Goal: Information Seeking & Learning: Find specific fact

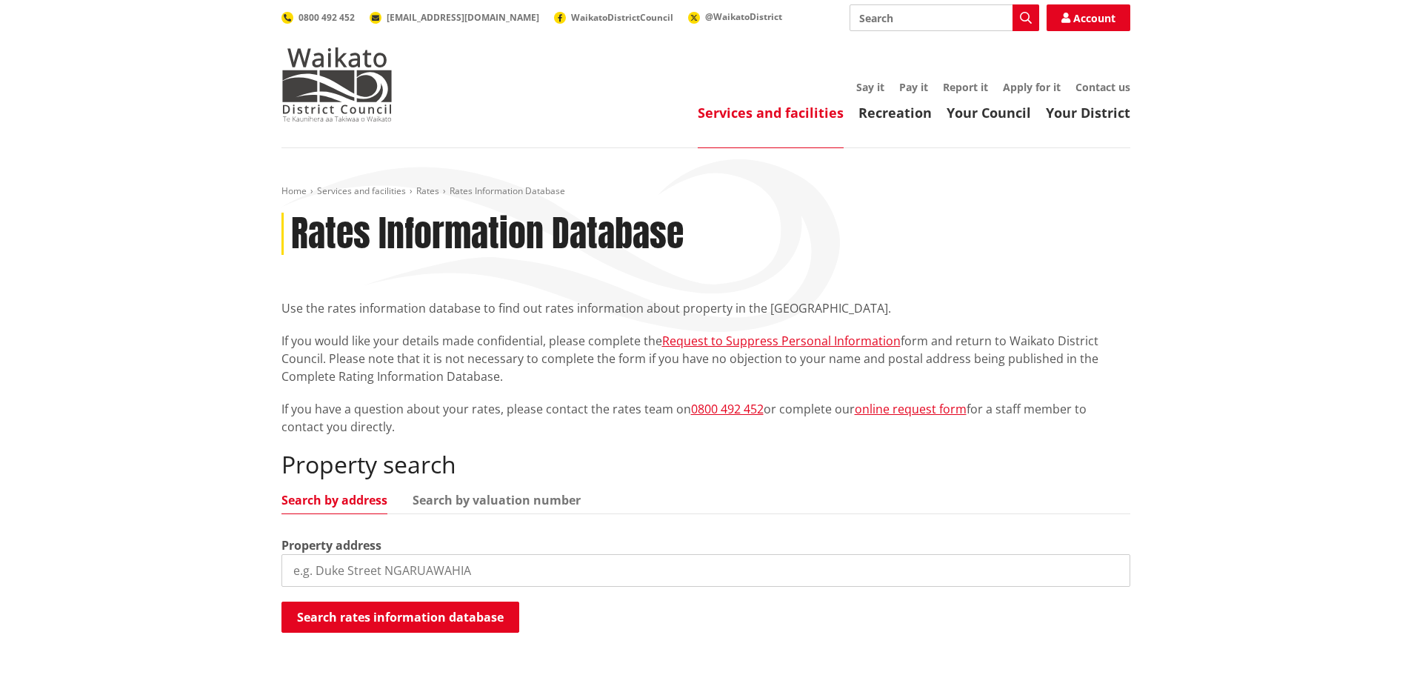
click at [418, 564] on input "search" at bounding box center [705, 570] width 849 height 33
click at [413, 611] on button "Search rates information database" at bounding box center [400, 616] width 238 height 31
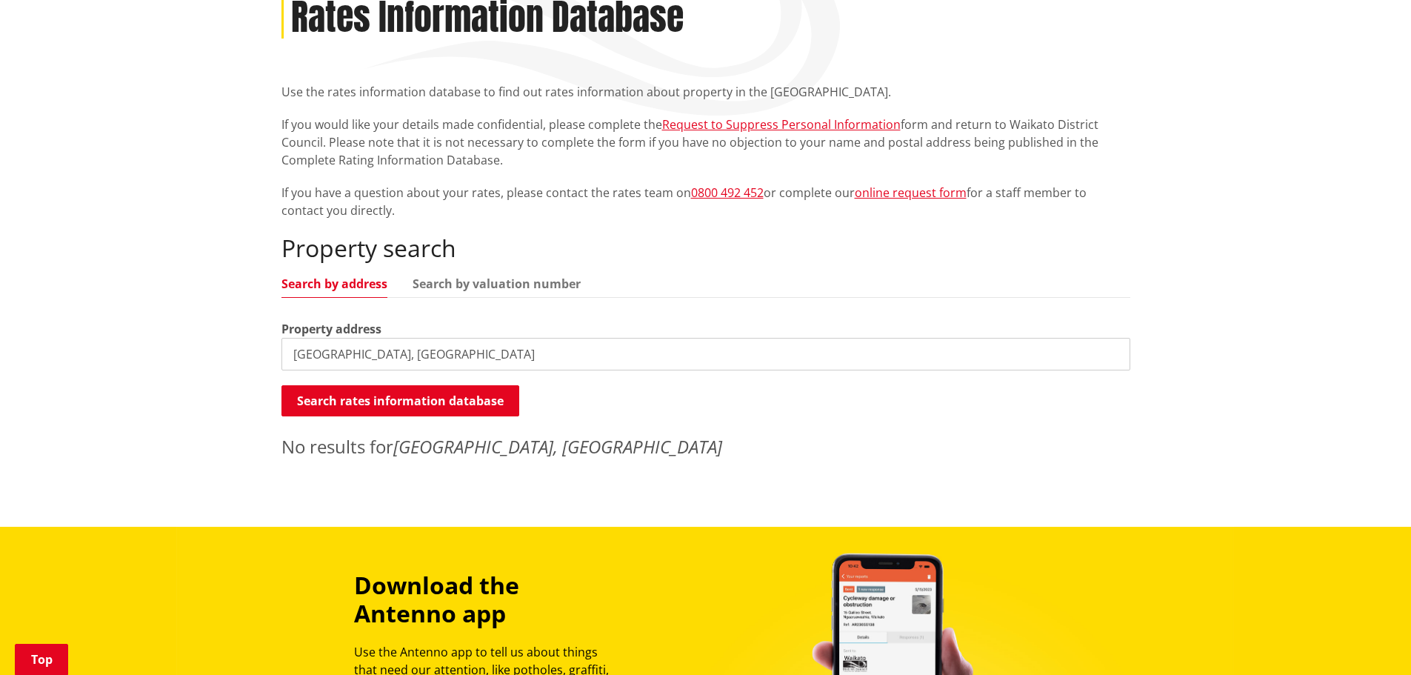
scroll to position [222, 0]
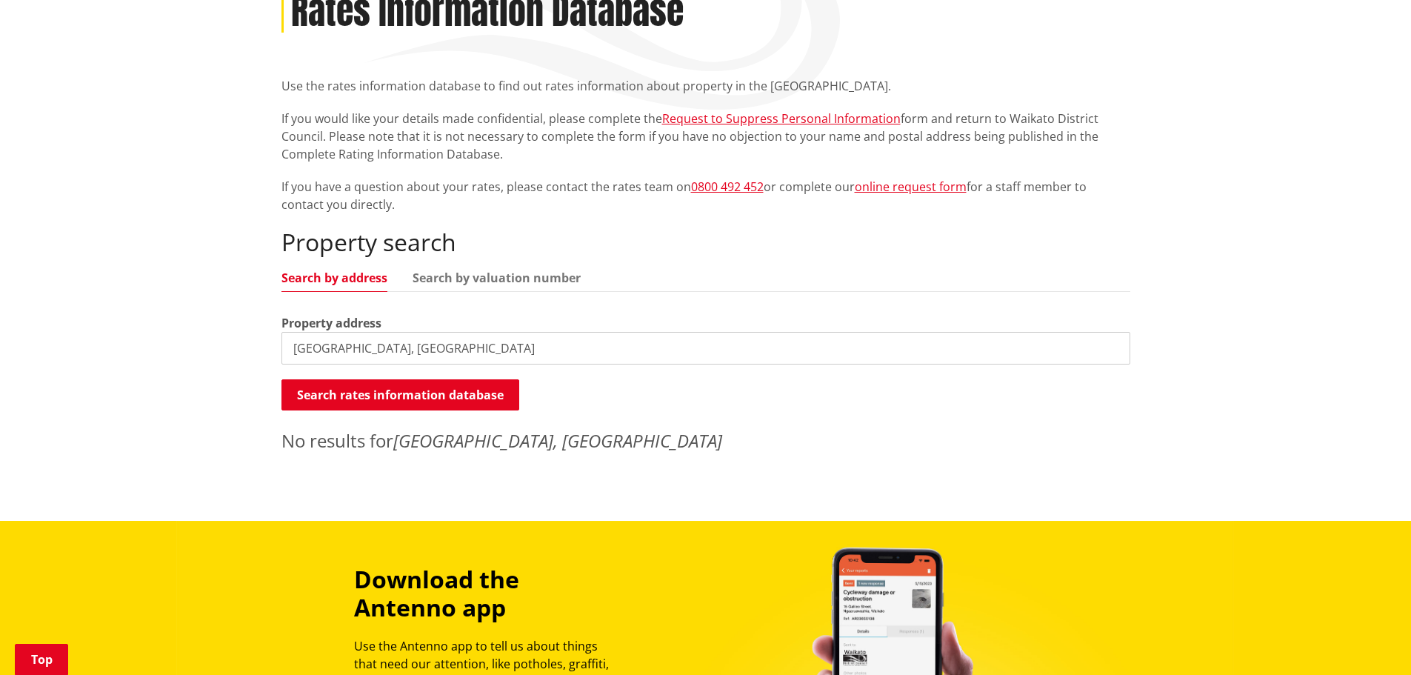
click at [433, 353] on input "1716 MIRANDA ROAD, MANGATANGI" at bounding box center [705, 348] width 849 height 33
type input "1716 MIRANDA ROAD"
click at [458, 393] on button "Search rates information database" at bounding box center [400, 394] width 238 height 31
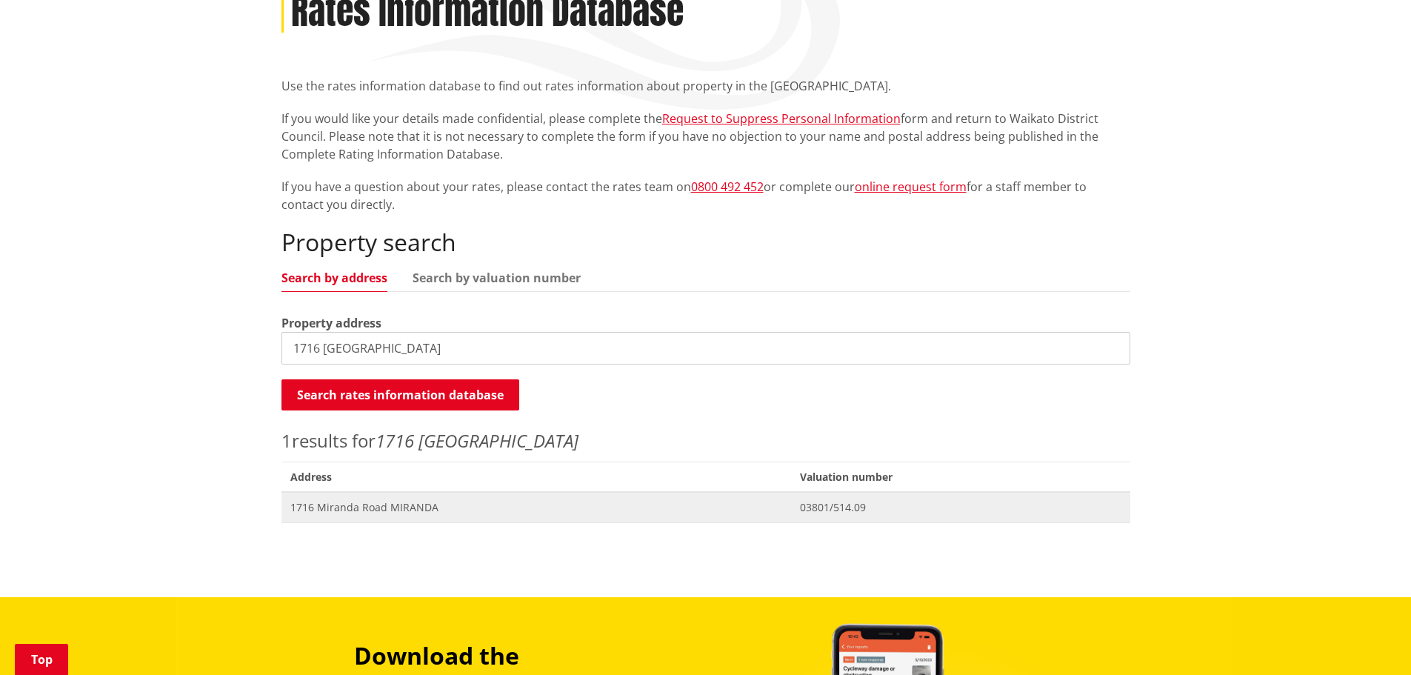
click at [356, 509] on span "1716 Miranda Road MIRANDA" at bounding box center [536, 507] width 492 height 15
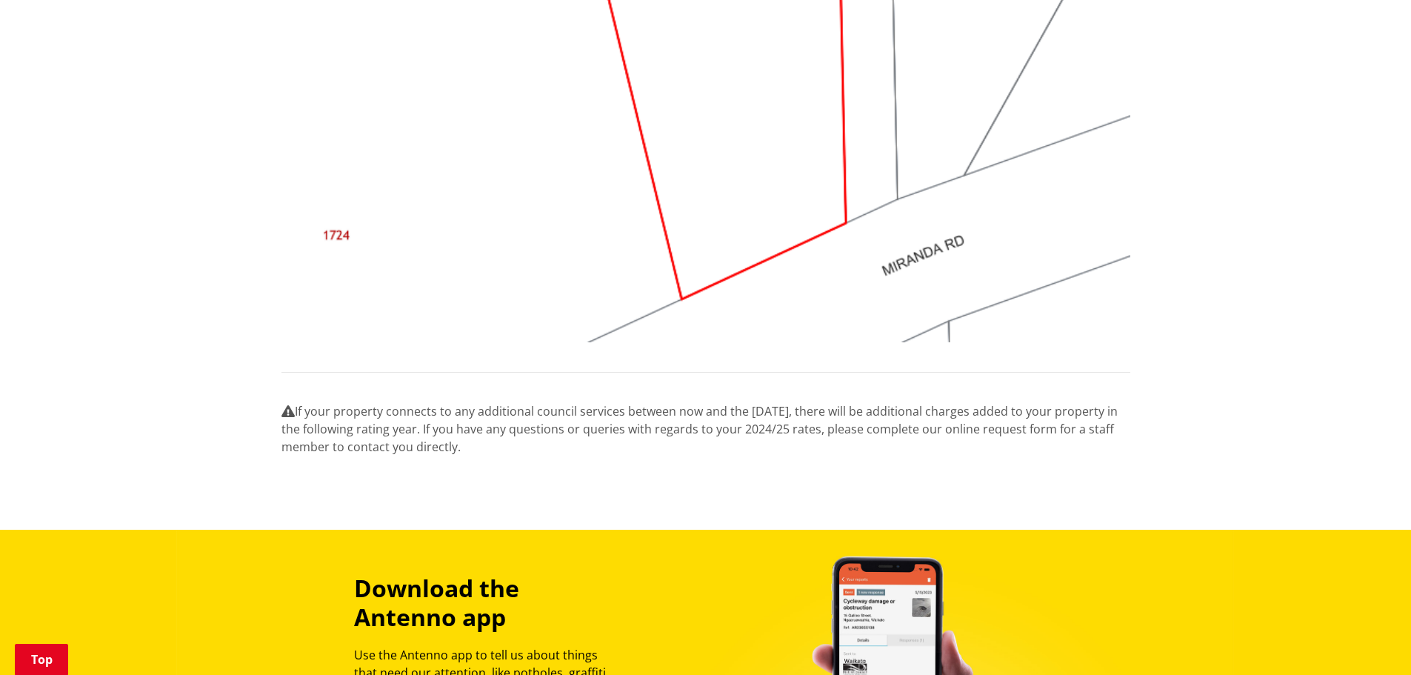
scroll to position [1704, 0]
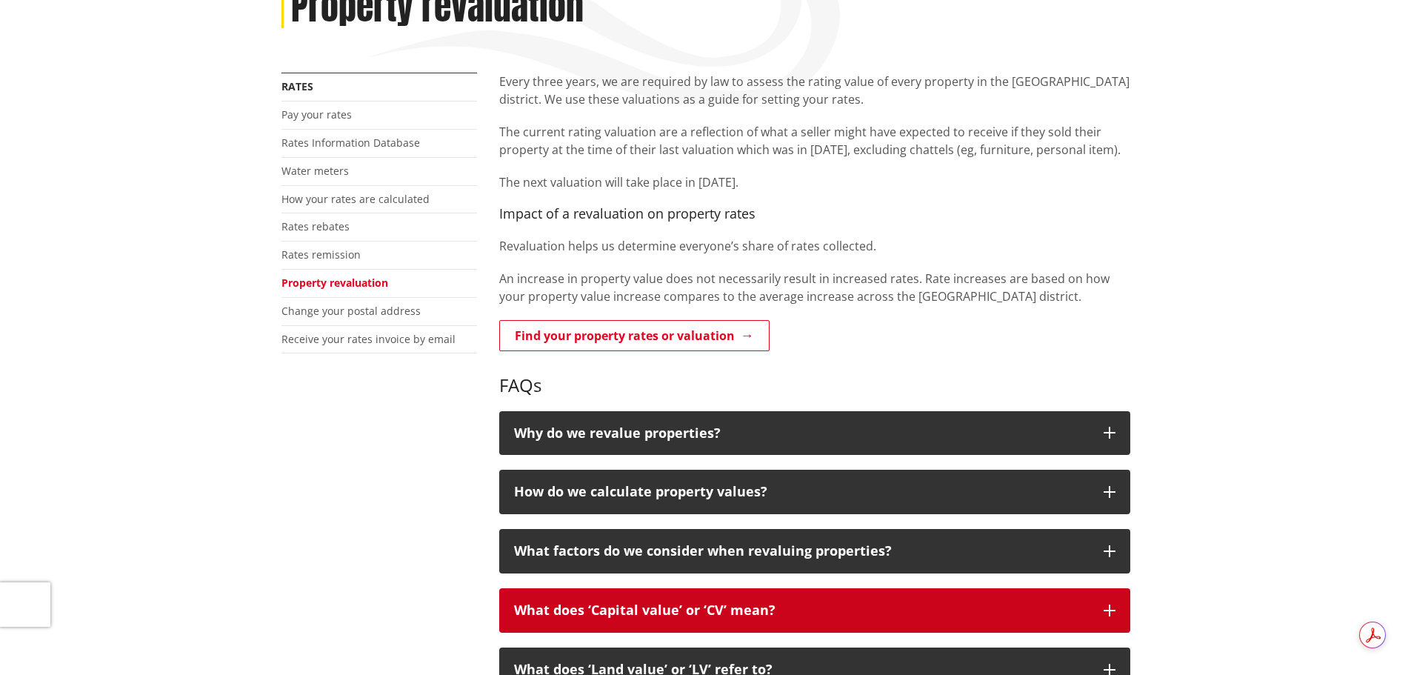
scroll to position [370, 0]
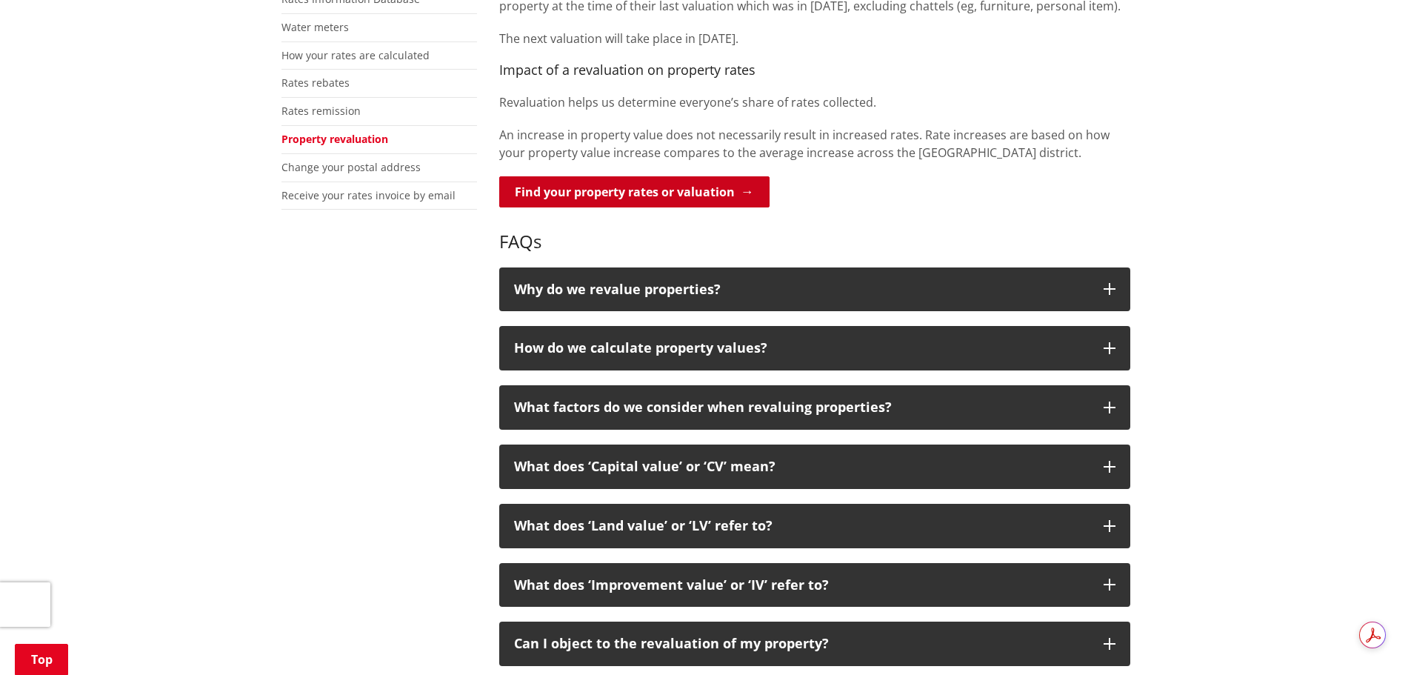
click at [703, 203] on link "Find your property rates or valuation" at bounding box center [634, 191] width 270 height 31
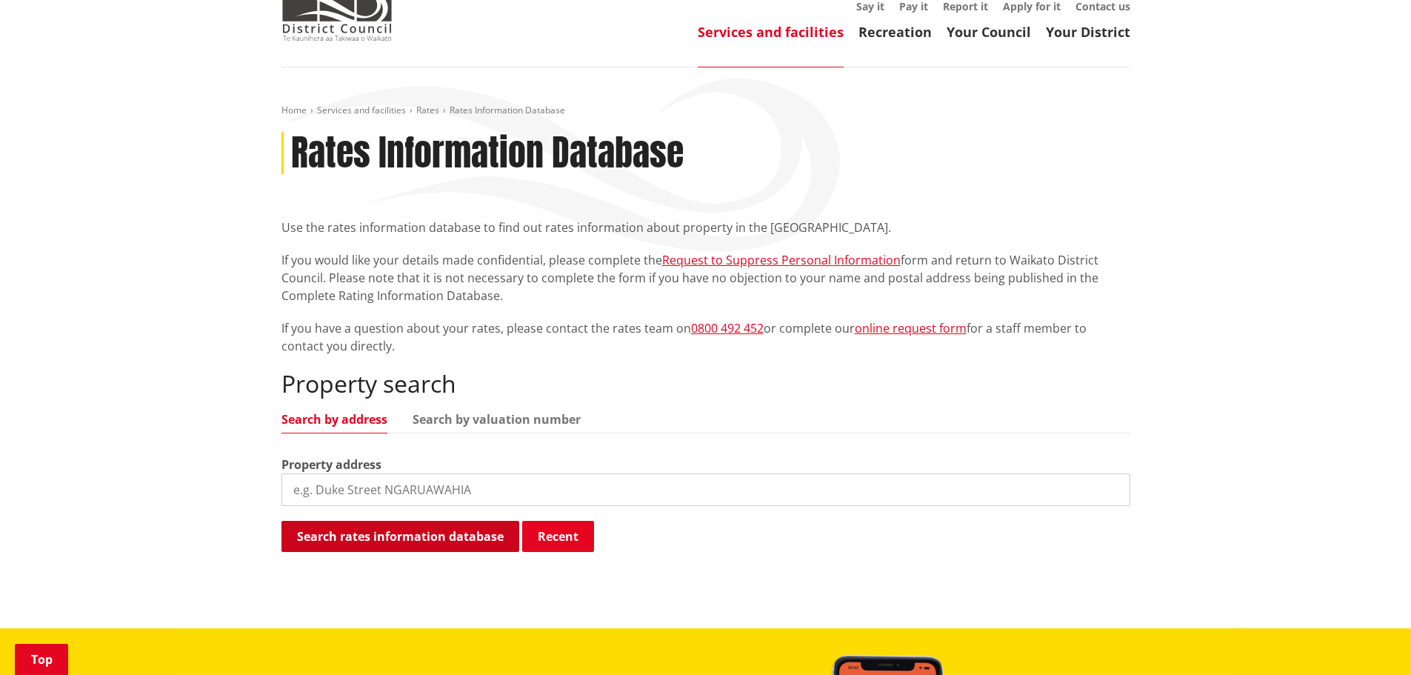
scroll to position [222, 0]
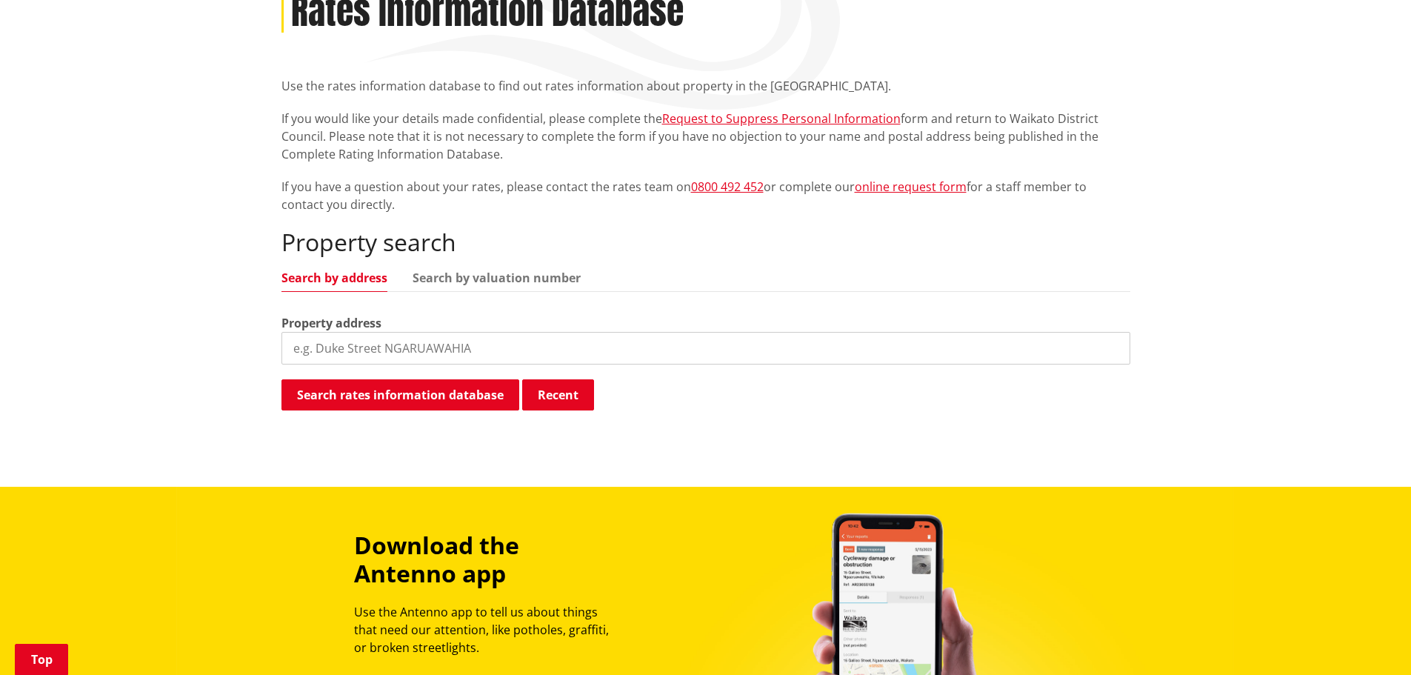
click at [422, 363] on input "search" at bounding box center [705, 348] width 849 height 33
type input "1716 MIRANDA ROAD"
click at [434, 395] on button "Search rates information database" at bounding box center [400, 394] width 238 height 31
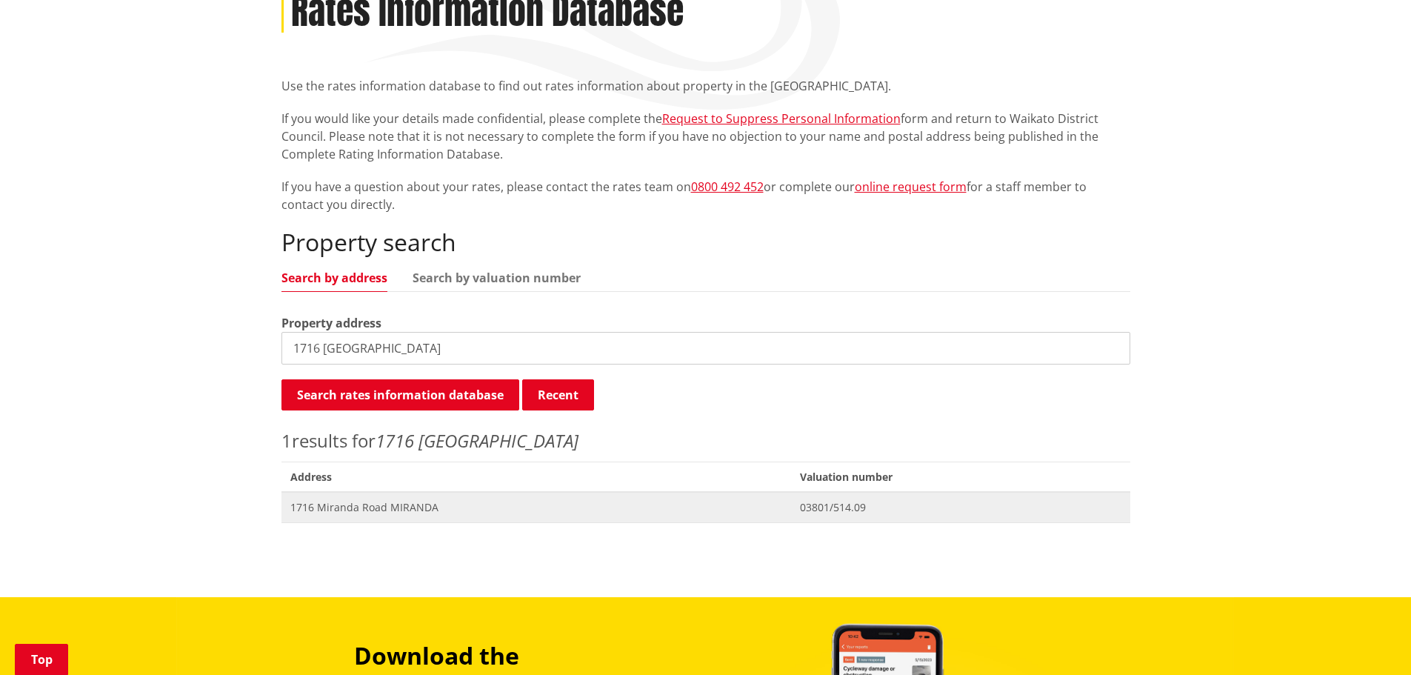
click at [347, 512] on span "1716 Miranda Road MIRANDA" at bounding box center [536, 507] width 492 height 15
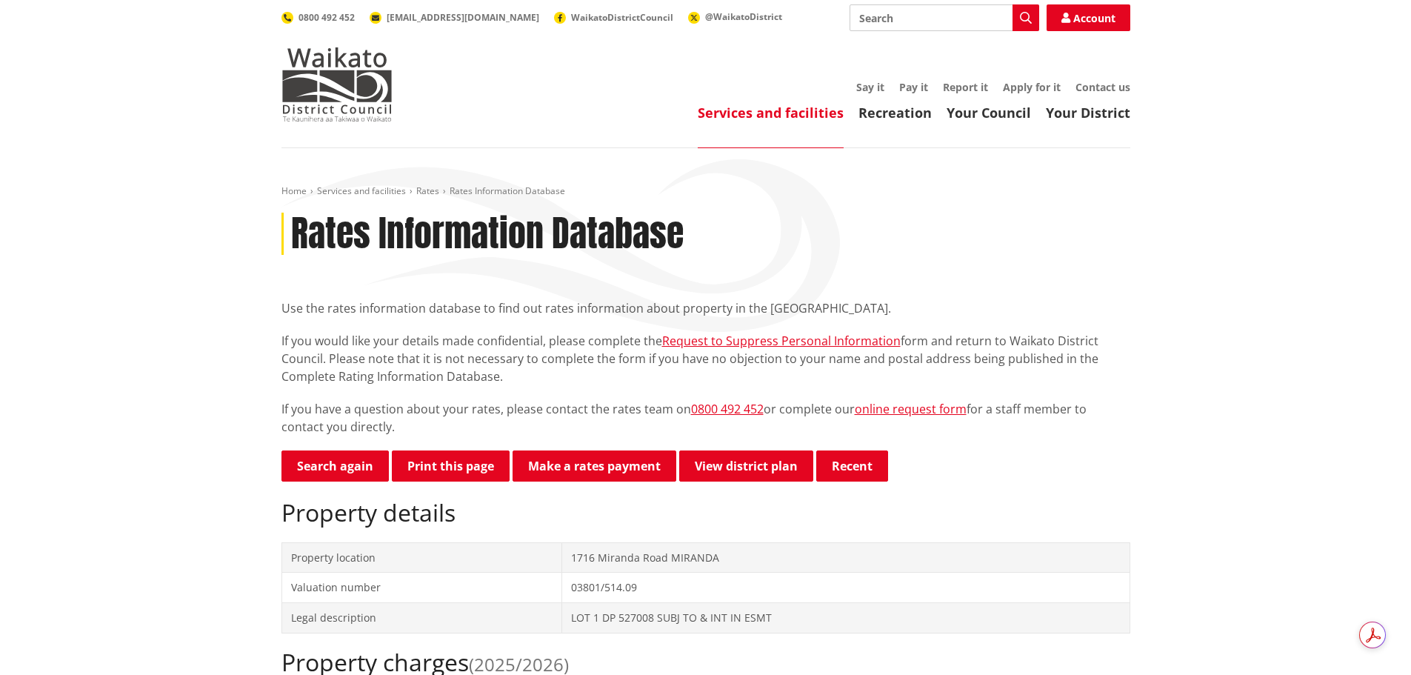
click at [617, 588] on td "03801/514.09" at bounding box center [845, 588] width 568 height 30
copy tbody "03801/514.09"
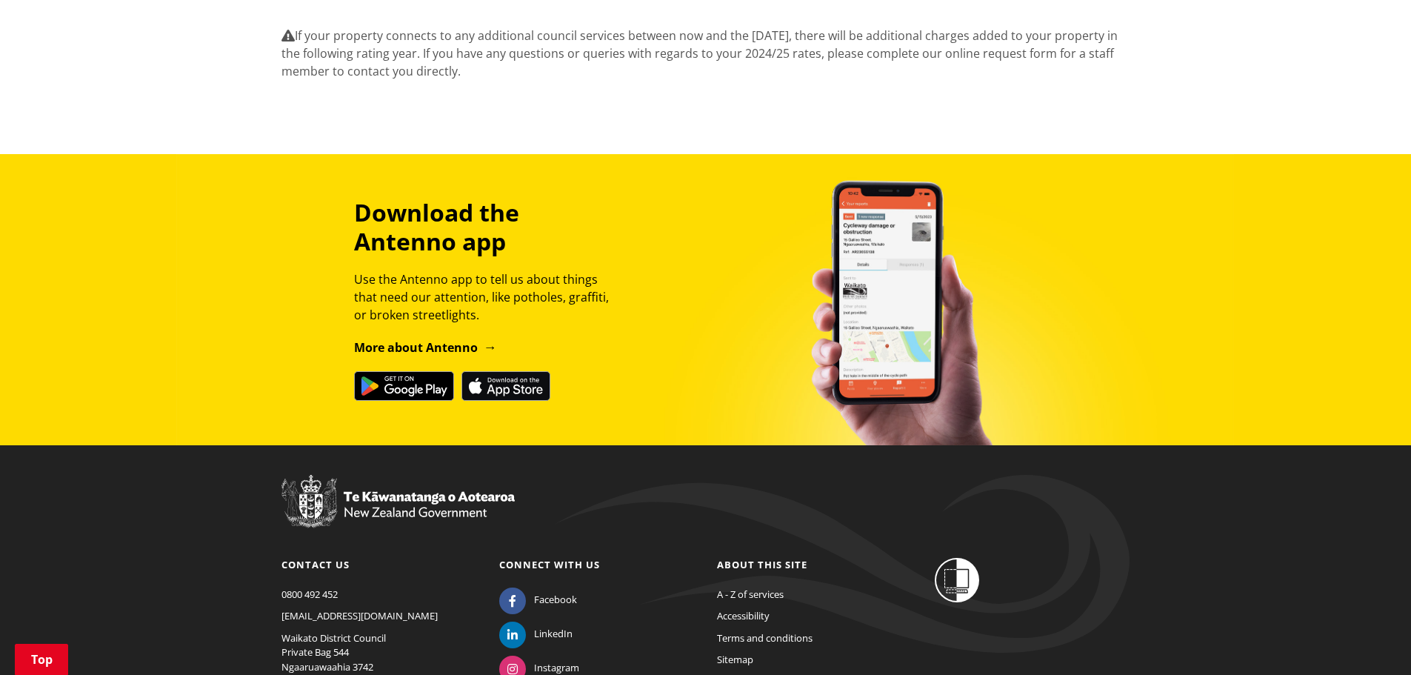
scroll to position [2082, 0]
